Goal: Navigation & Orientation: Find specific page/section

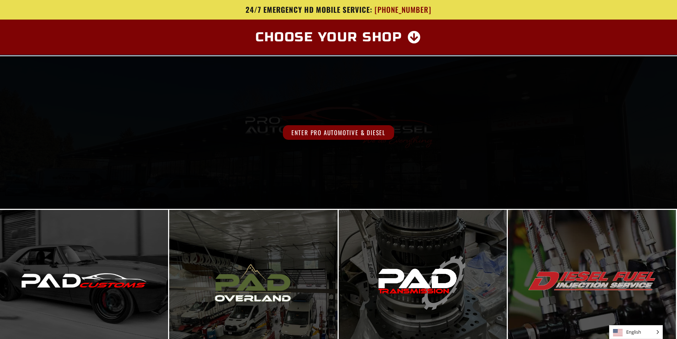
drag, startPoint x: 0, startPoint y: 0, endPoint x: 485, endPoint y: 113, distance: 498.3
click at [485, 113] on div "Enter Pro Automotive & Diesel" at bounding box center [338, 132] width 677 height 152
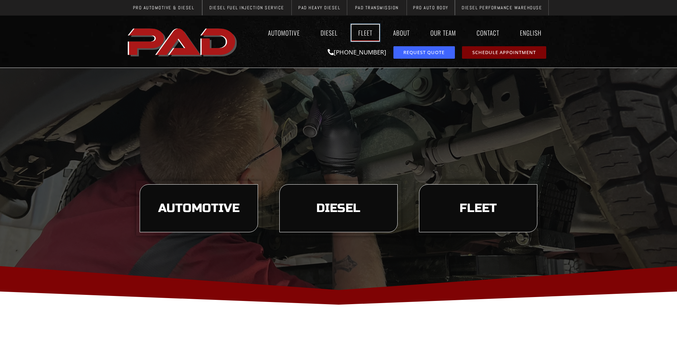
click at [369, 34] on link "Fleet" at bounding box center [365, 33] width 28 height 16
